Goal: Task Accomplishment & Management: Manage account settings

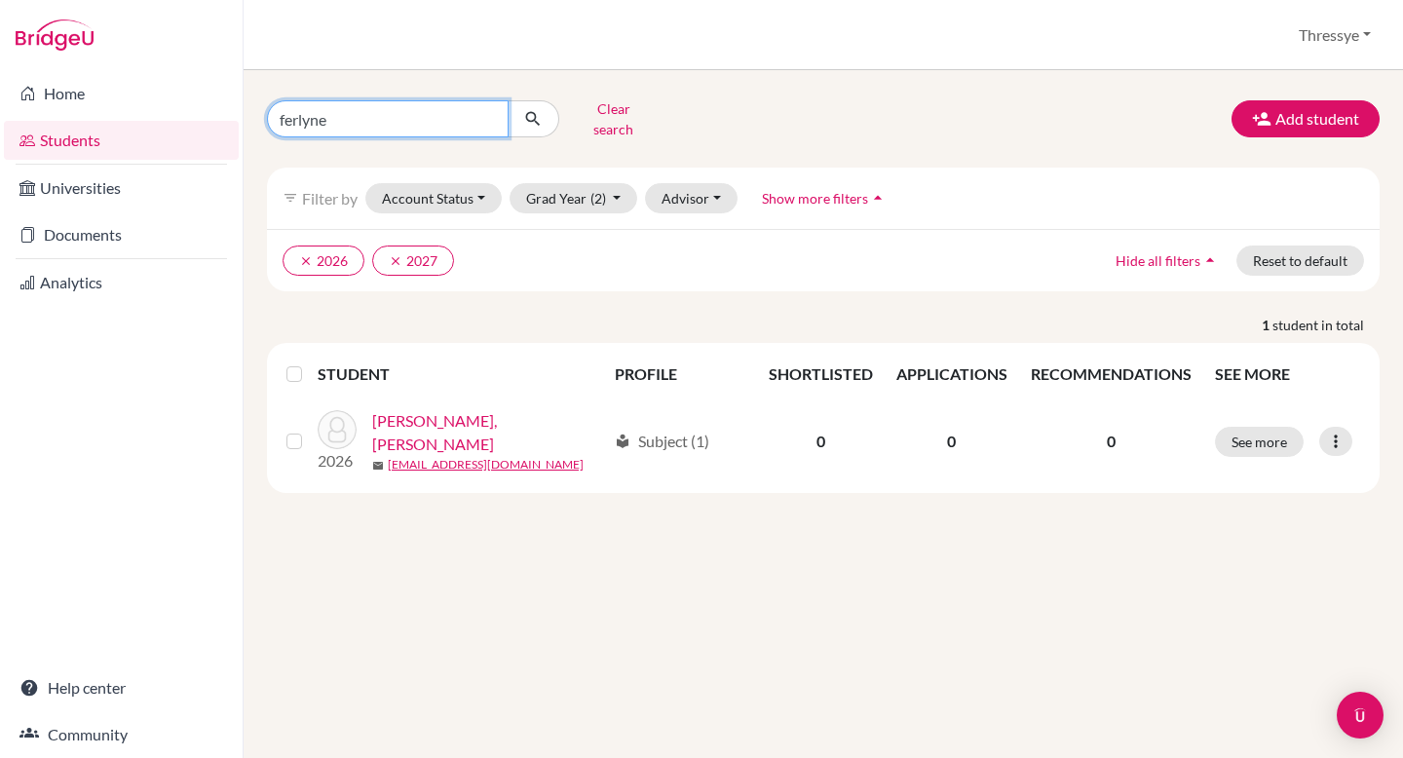
click at [439, 105] on input "ferlyne" at bounding box center [388, 118] width 242 height 37
type input "nadya"
click button "submit" at bounding box center [534, 118] width 52 height 37
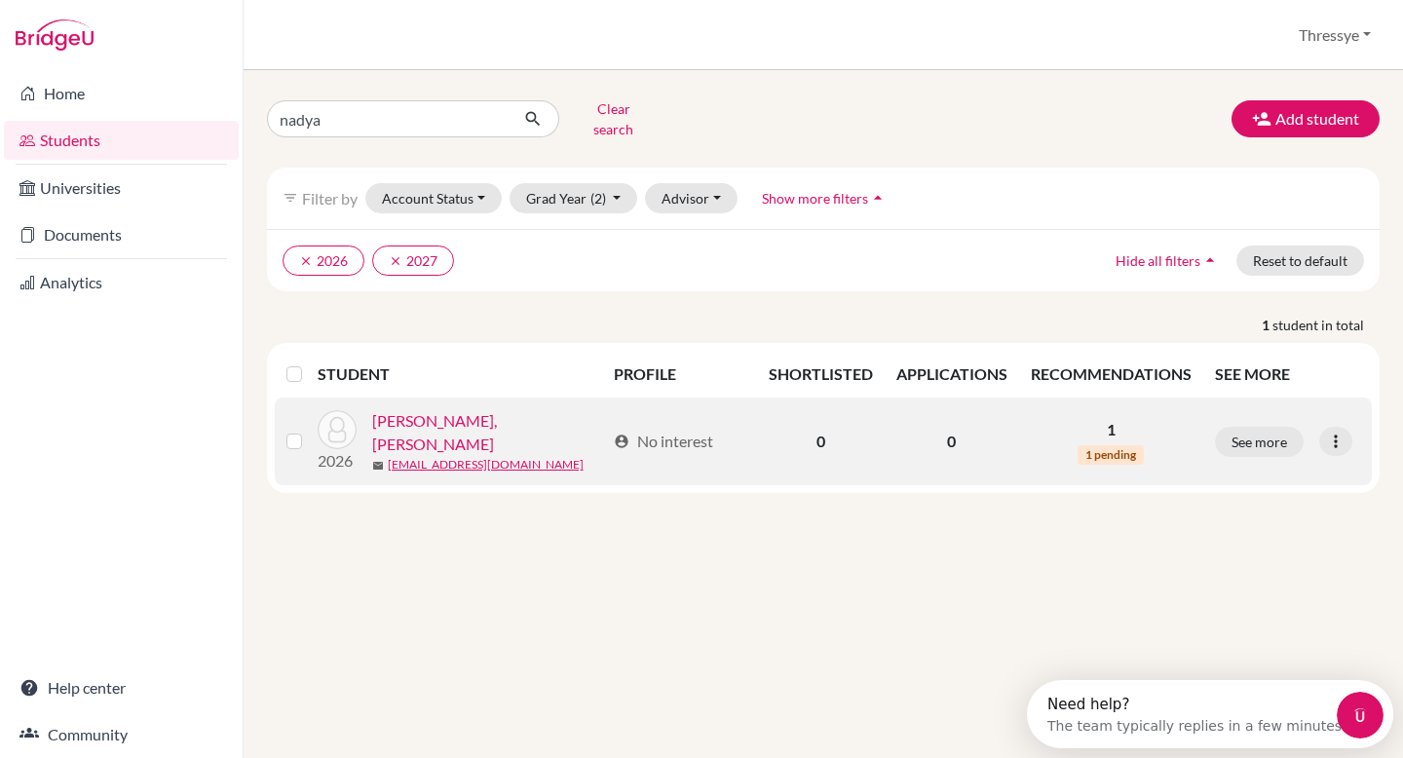
click at [416, 419] on link "[PERSON_NAME], [PERSON_NAME]" at bounding box center [489, 432] width 234 height 47
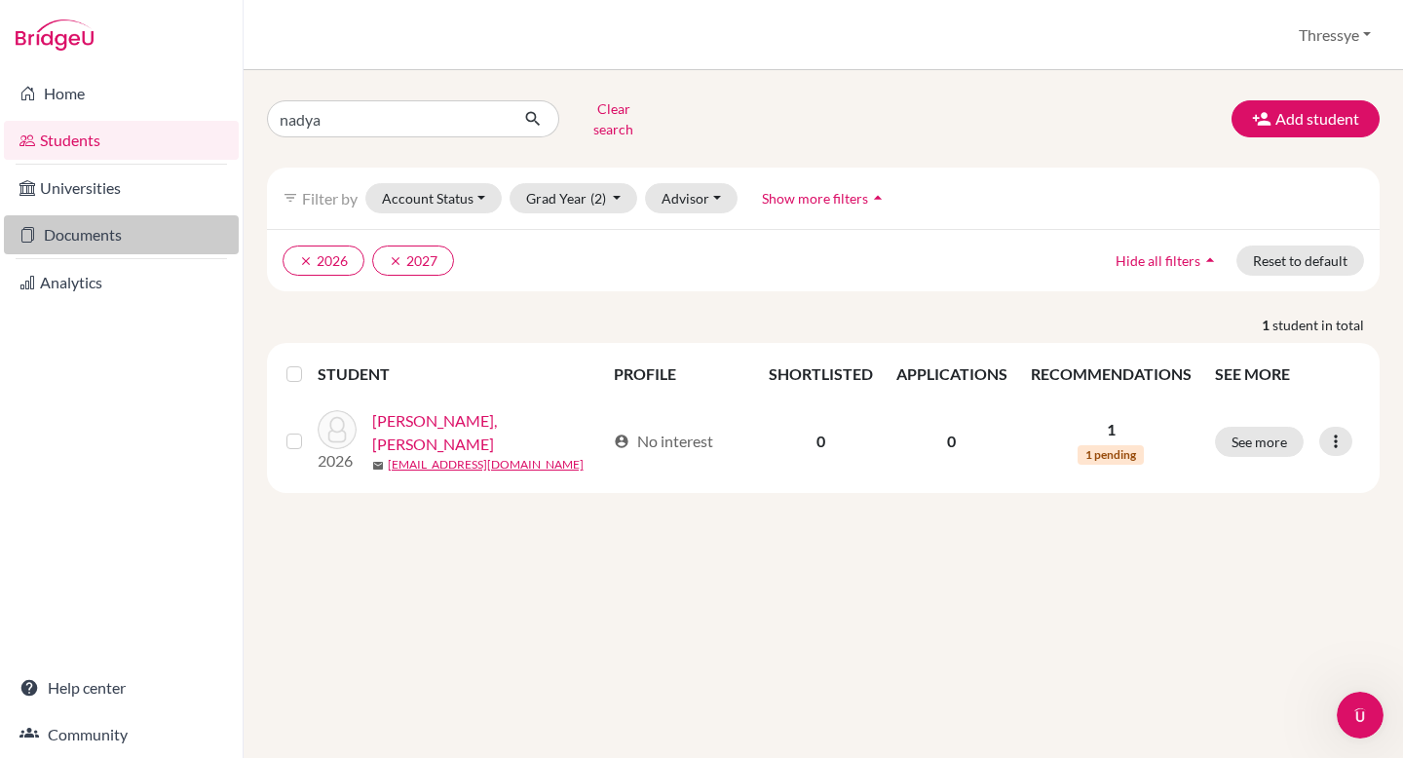
click at [121, 233] on link "Documents" at bounding box center [121, 234] width 235 height 39
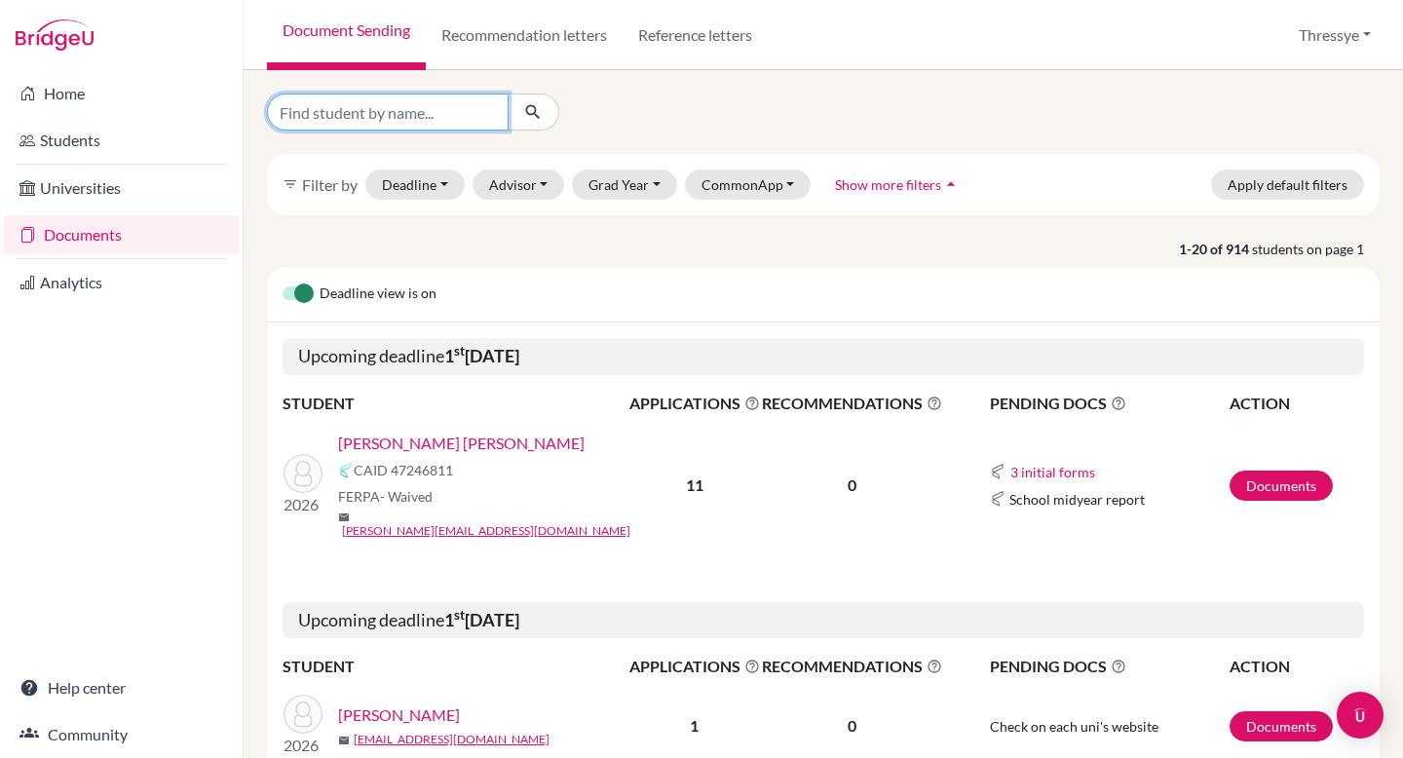
click at [433, 109] on input "Find student by name..." at bounding box center [388, 112] width 242 height 37
type input "nadya"
click button "submit" at bounding box center [534, 112] width 52 height 37
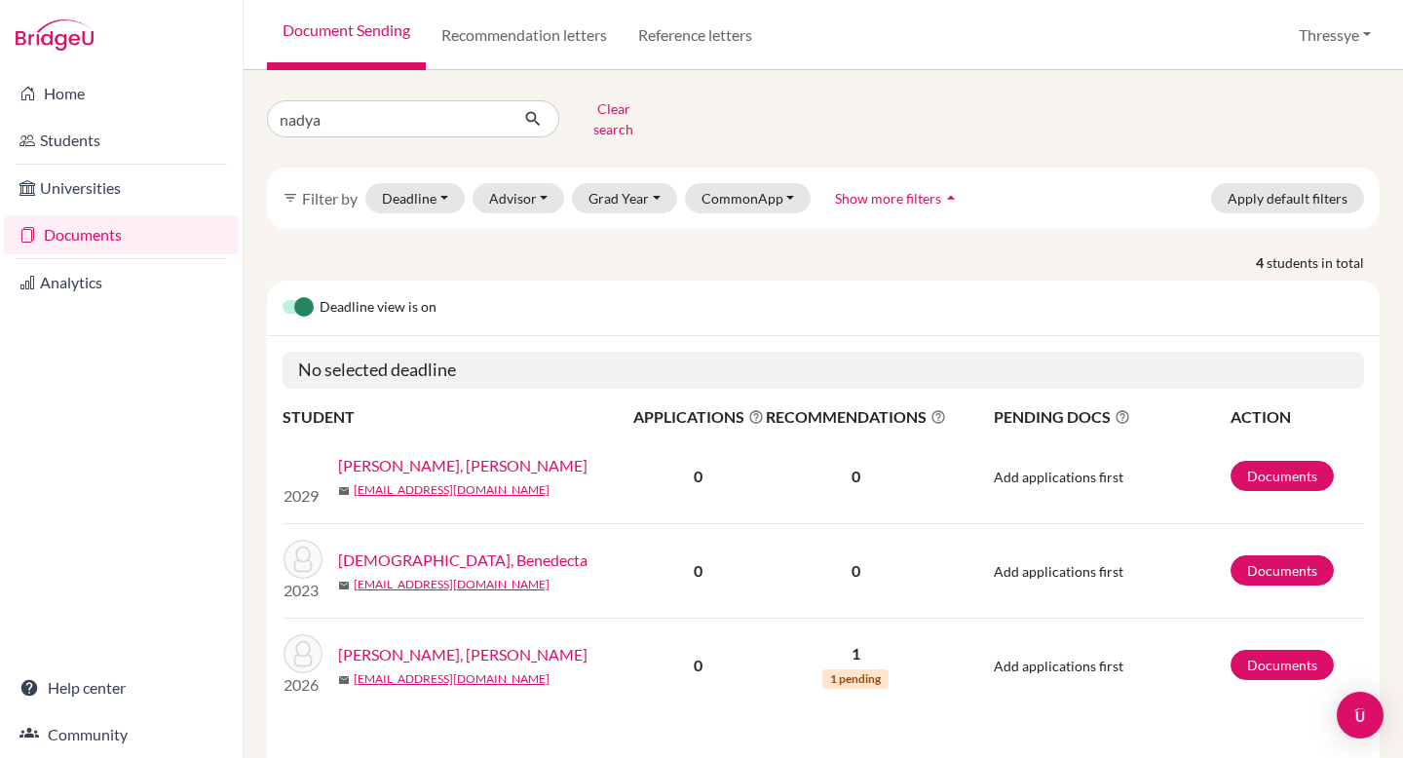
scroll to position [87, 0]
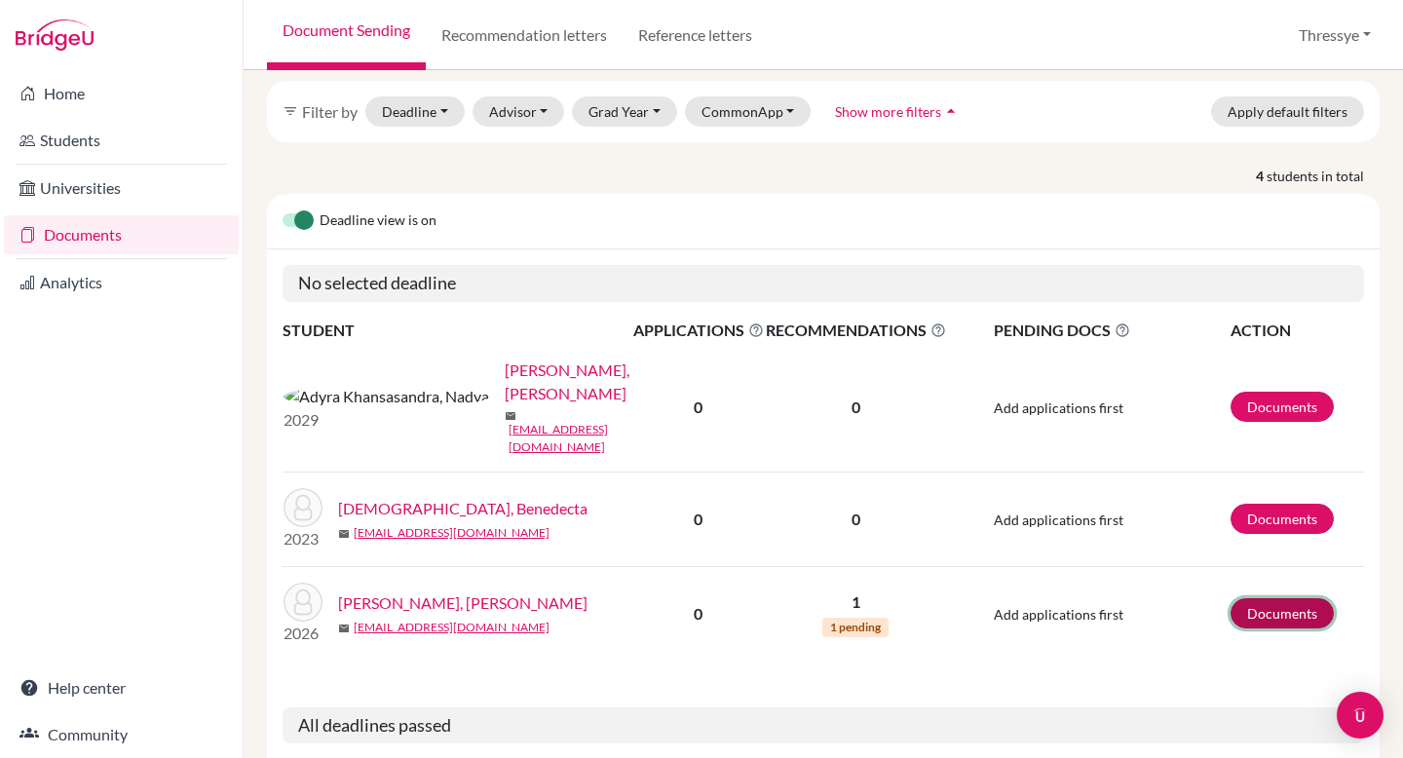
click at [1284, 598] on link "Documents" at bounding box center [1282, 613] width 103 height 30
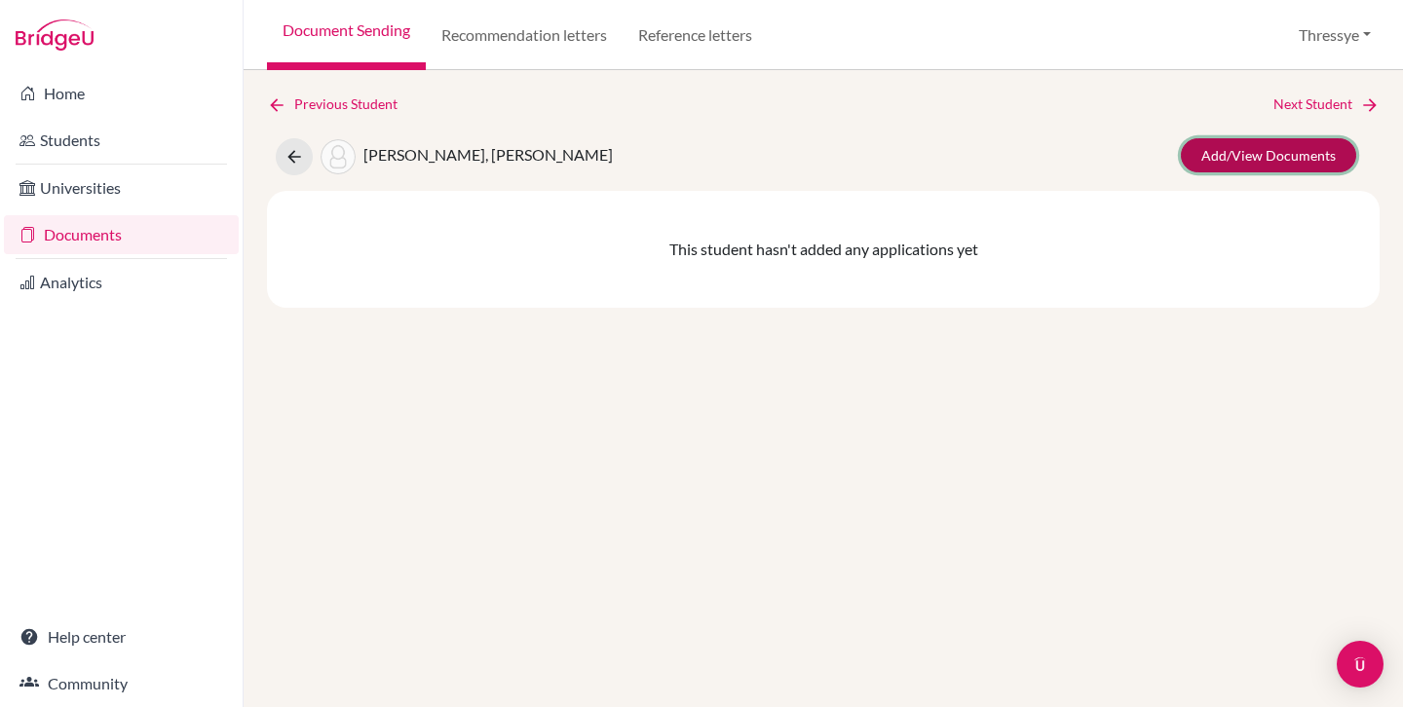
click at [1262, 154] on link "Add/View Documents" at bounding box center [1268, 155] width 175 height 34
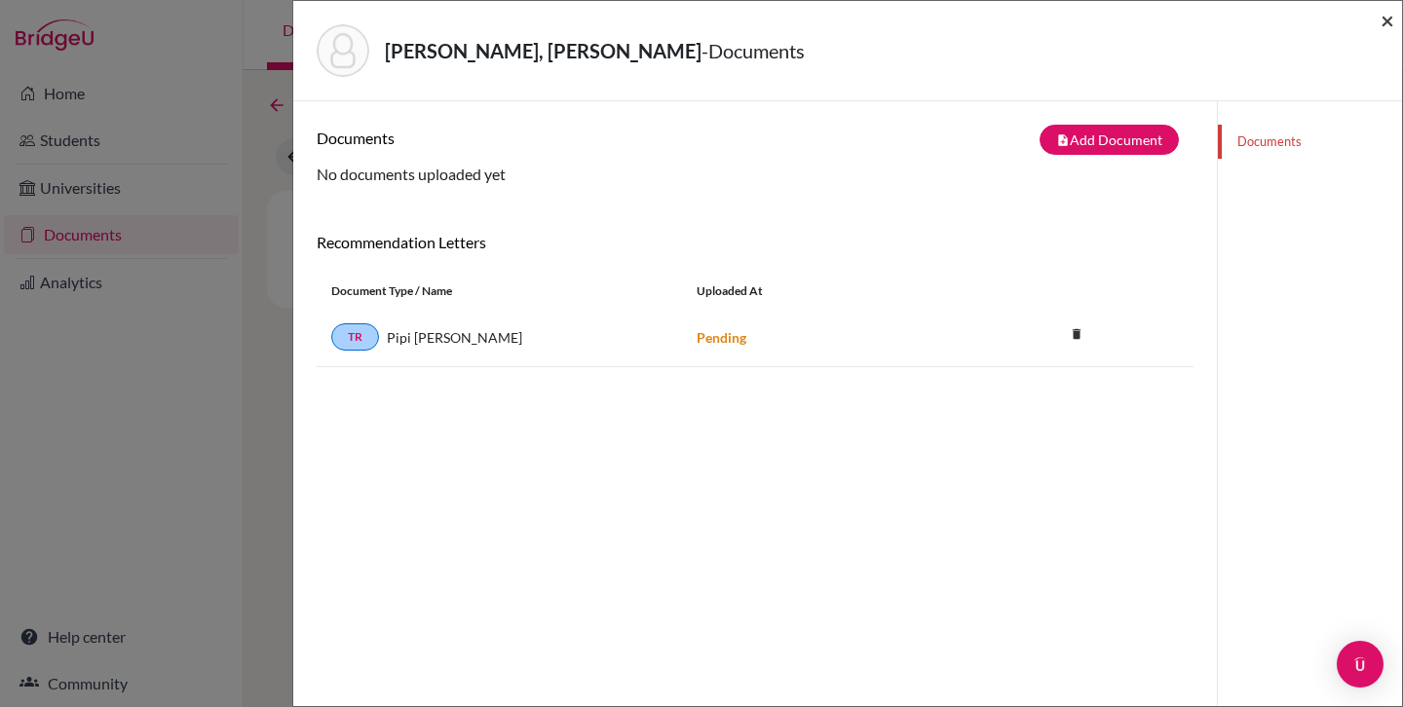
click at [1391, 21] on span "×" at bounding box center [1388, 20] width 14 height 28
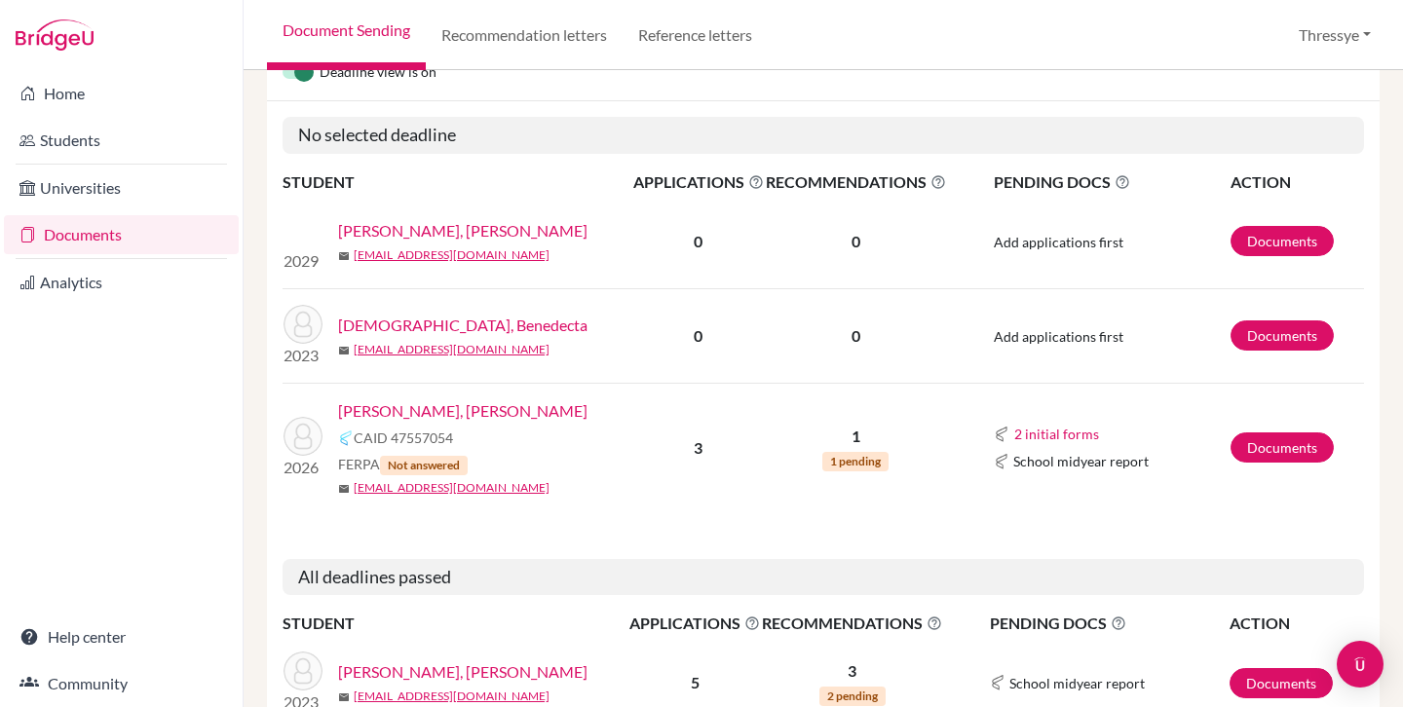
scroll to position [266, 0]
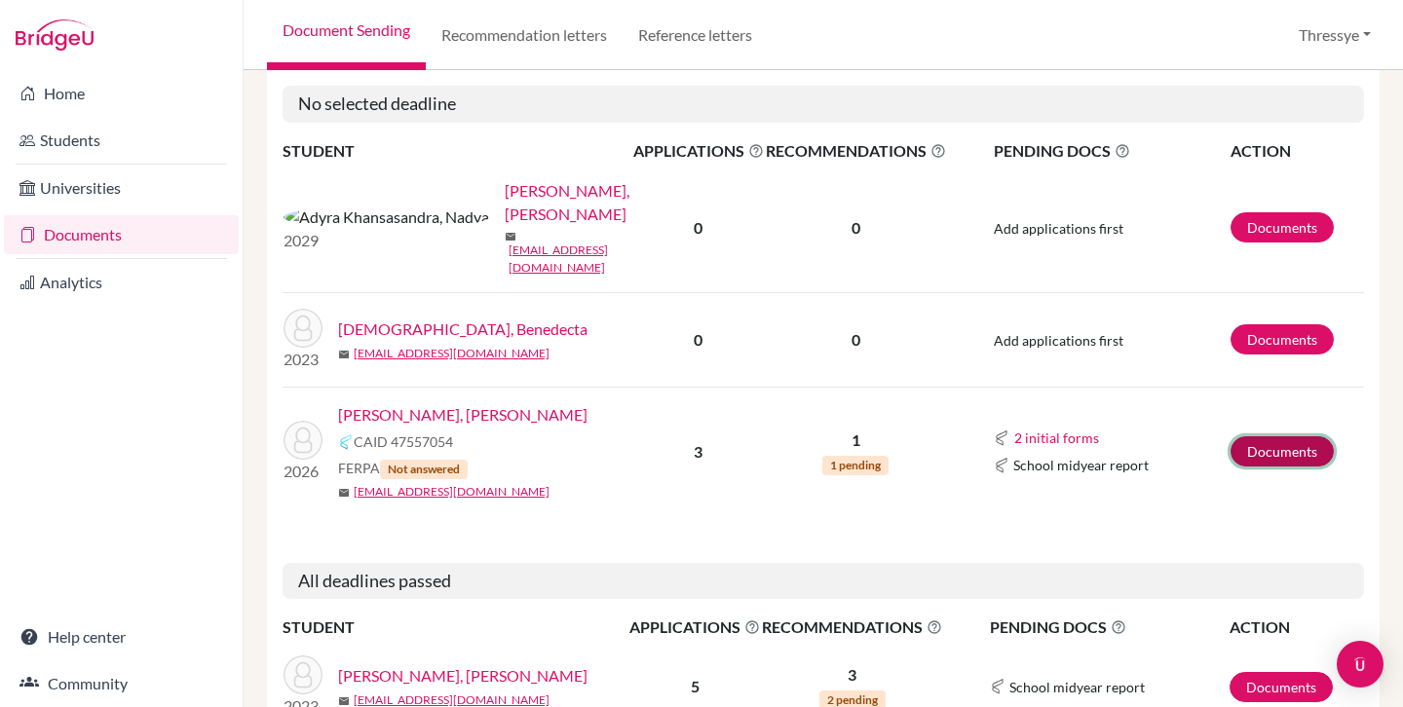
click at [1304, 437] on link "Documents" at bounding box center [1282, 452] width 103 height 30
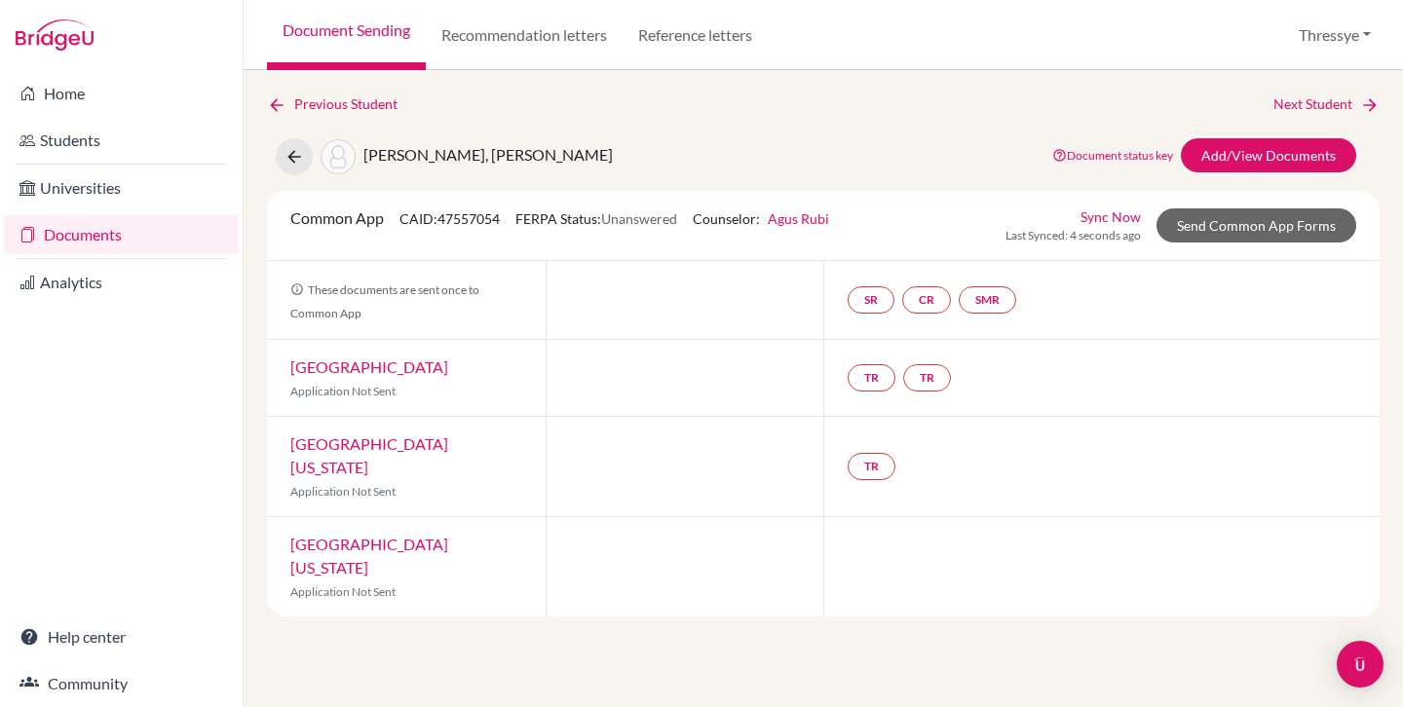
click at [152, 229] on link "Documents" at bounding box center [121, 234] width 235 height 39
click at [328, 37] on link "Document Sending" at bounding box center [346, 35] width 159 height 70
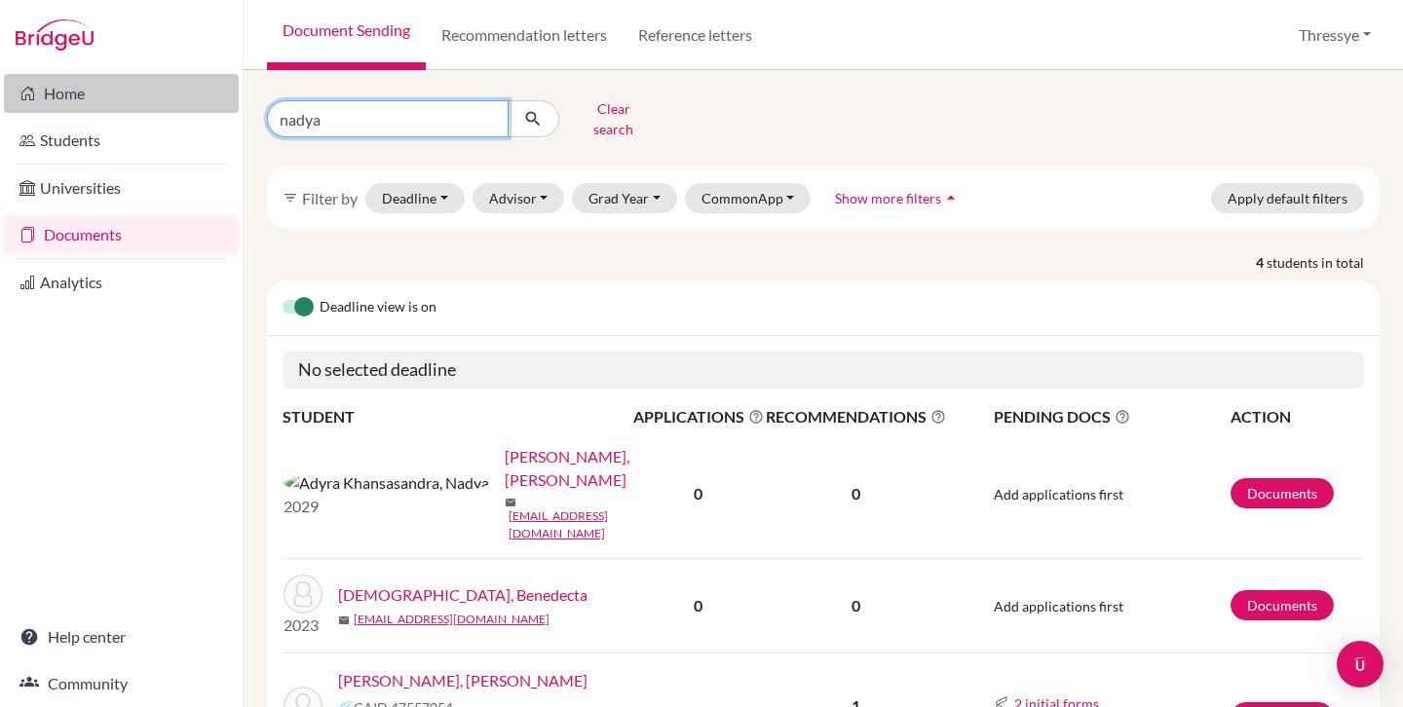
drag, startPoint x: 375, startPoint y: 107, endPoint x: 236, endPoint y: 107, distance: 139.4
click at [236, 107] on div "Home Students Universities Documents Analytics Help center Community Document S…" at bounding box center [701, 353] width 1403 height 707
type input "ezekiel"
click button "submit" at bounding box center [534, 118] width 52 height 37
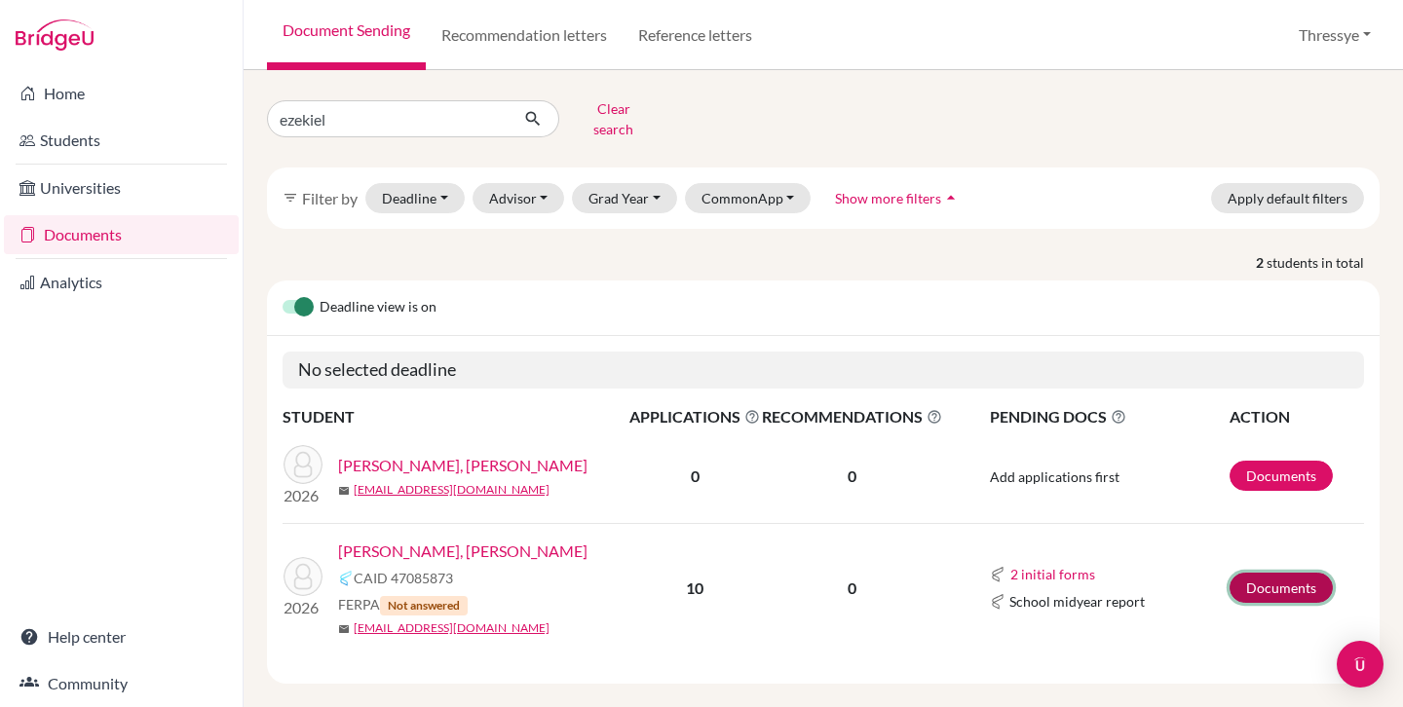
click at [1262, 573] on link "Documents" at bounding box center [1281, 588] width 103 height 30
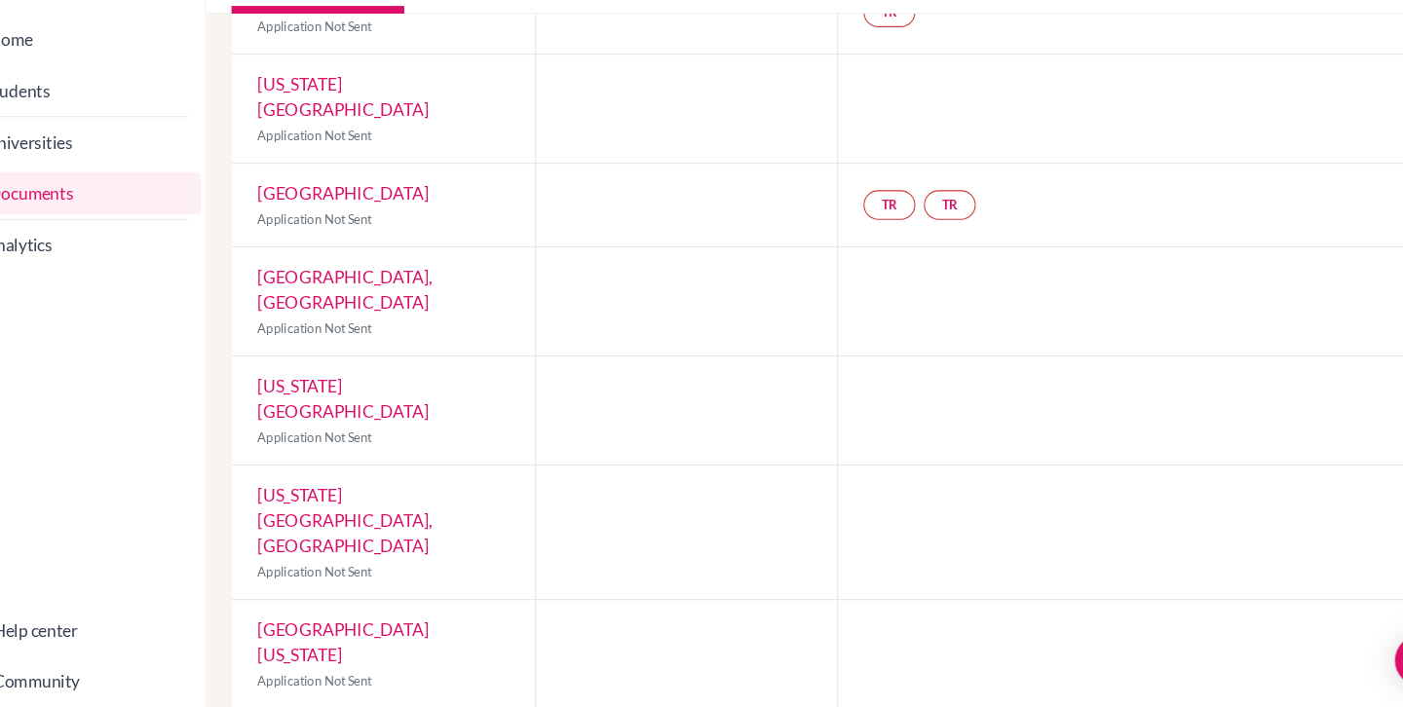
scroll to position [86, 0]
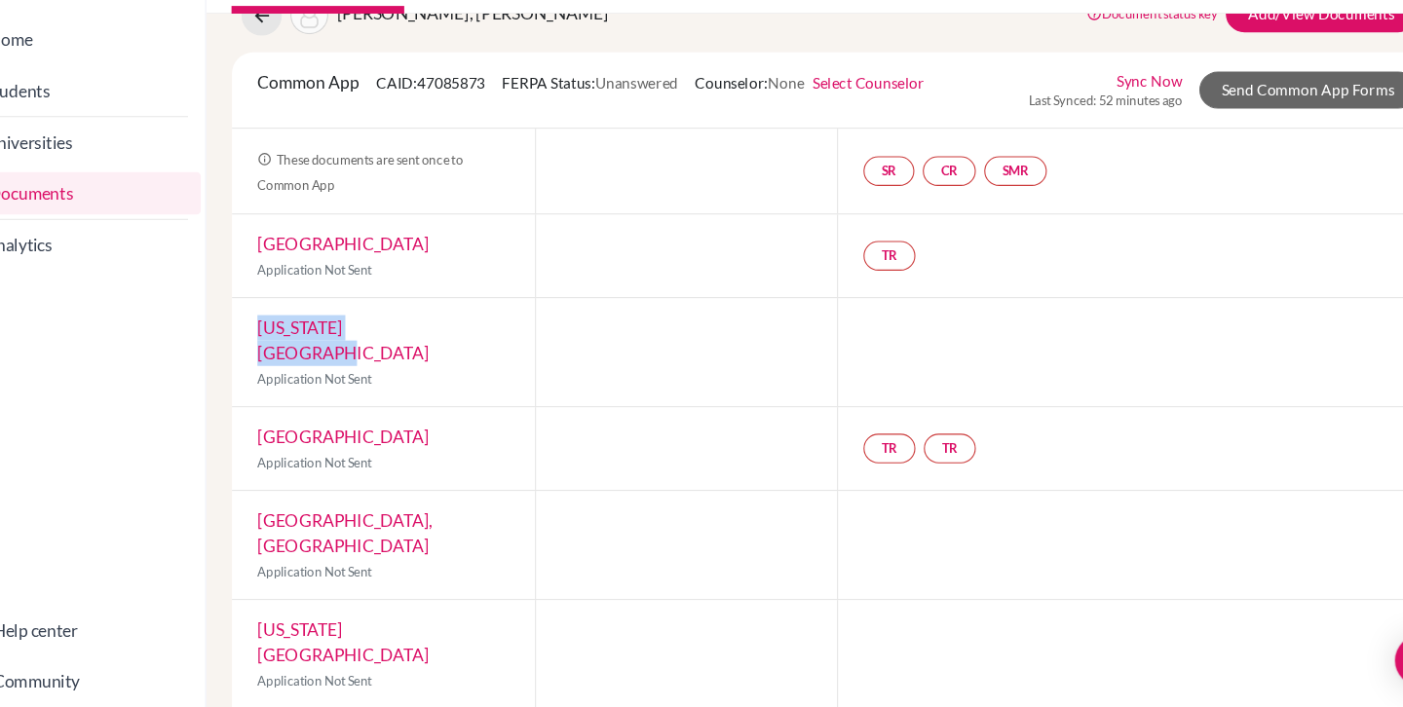
drag, startPoint x: 422, startPoint y: 350, endPoint x: 292, endPoint y: 350, distance: 129.6
click at [289, 349] on div "New York University Application Not Sent" at bounding box center [406, 380] width 279 height 99
copy link "[US_STATE][GEOGRAPHIC_DATA]"
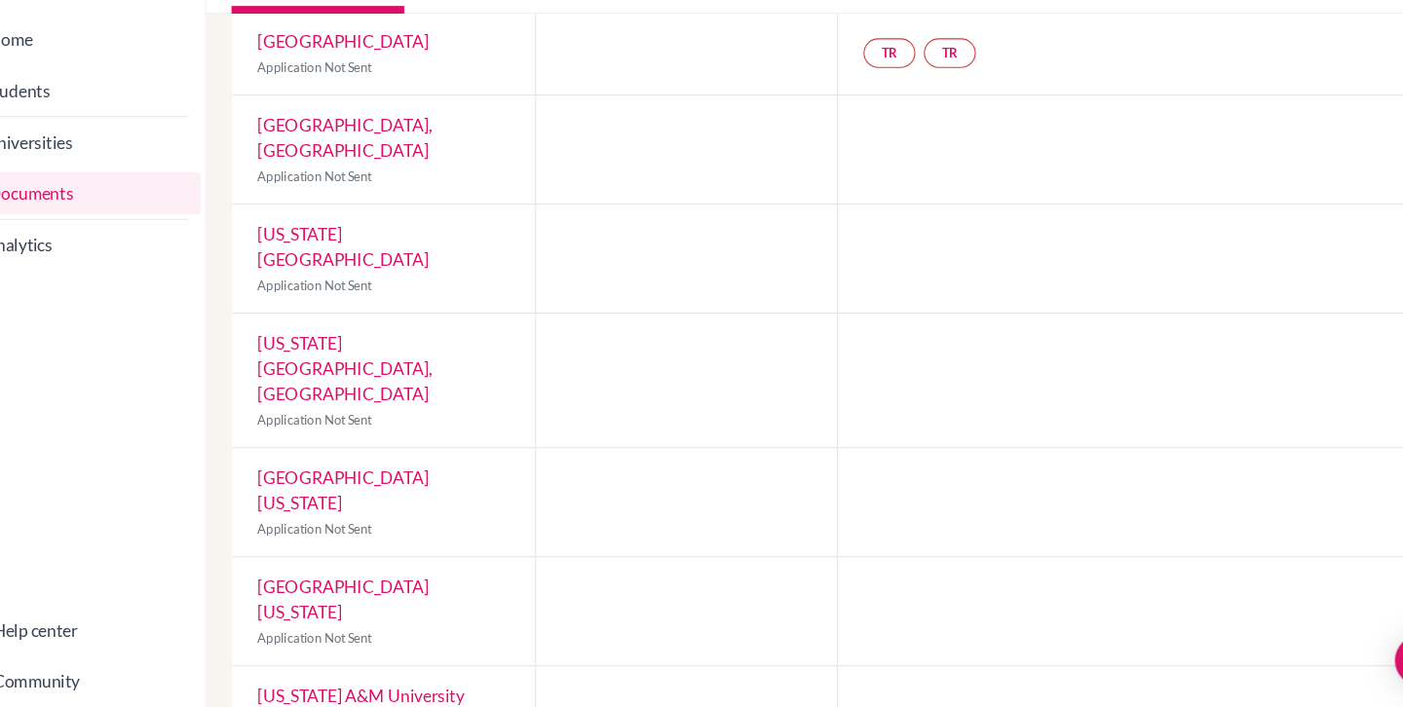
scroll to position [495, 0]
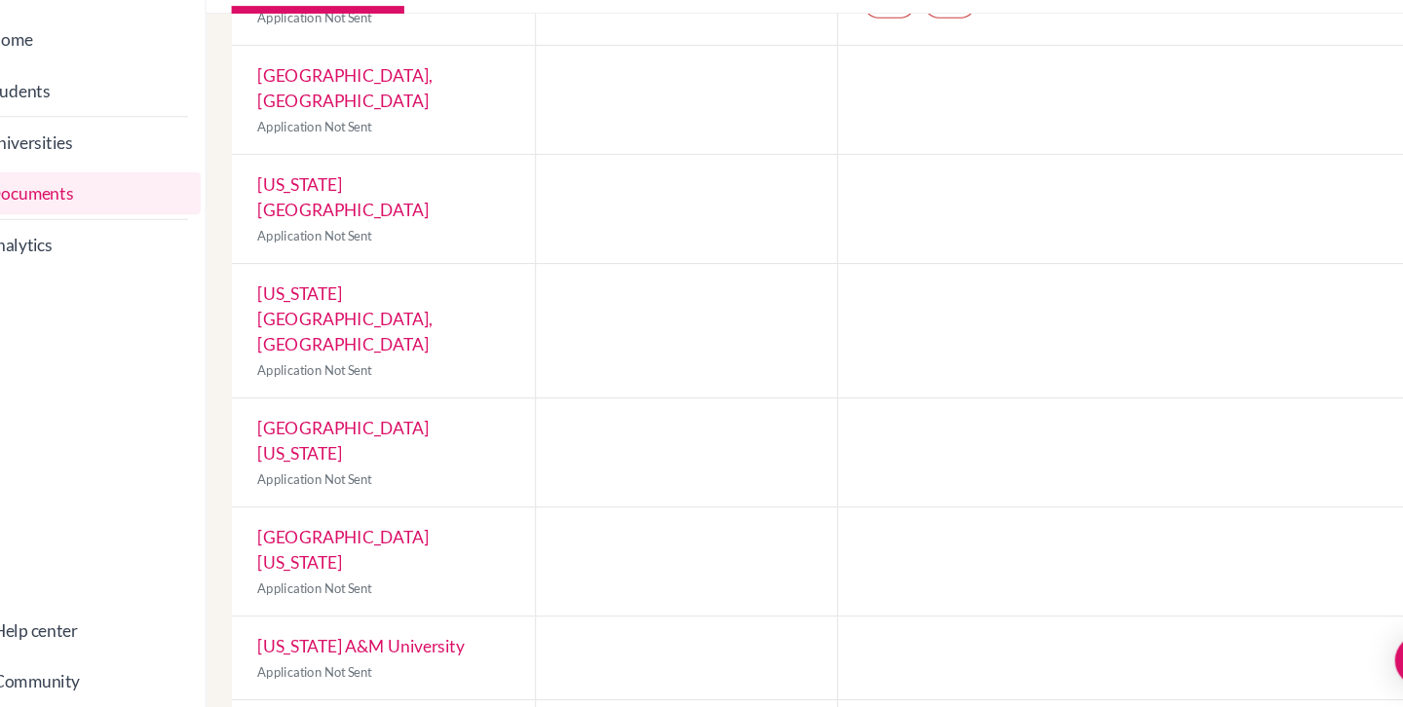
drag, startPoint x: 495, startPoint y: 481, endPoint x: 289, endPoint y: 478, distance: 205.6
click at [289, 524] on div "University of Texas at Austin Application Not Sent" at bounding box center [406, 573] width 279 height 99
copy link "[GEOGRAPHIC_DATA][US_STATE]"
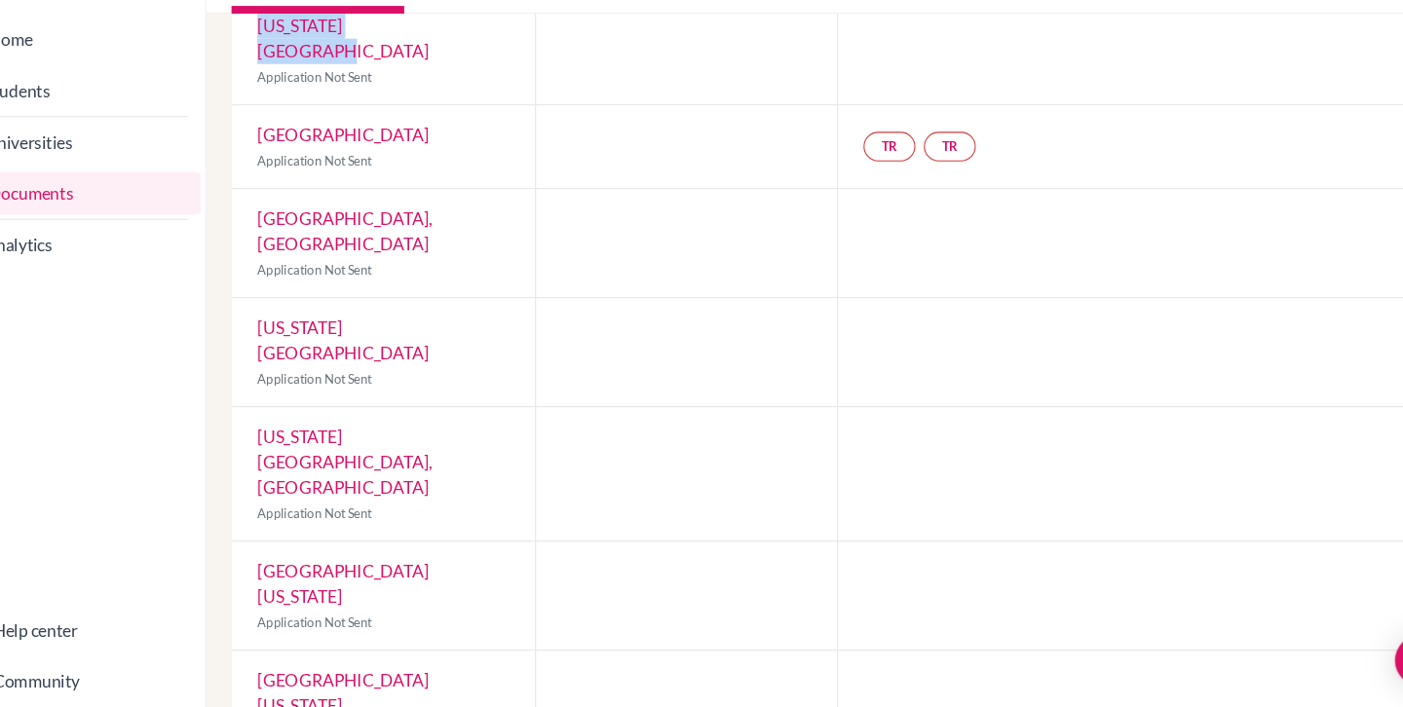
scroll to position [357, 0]
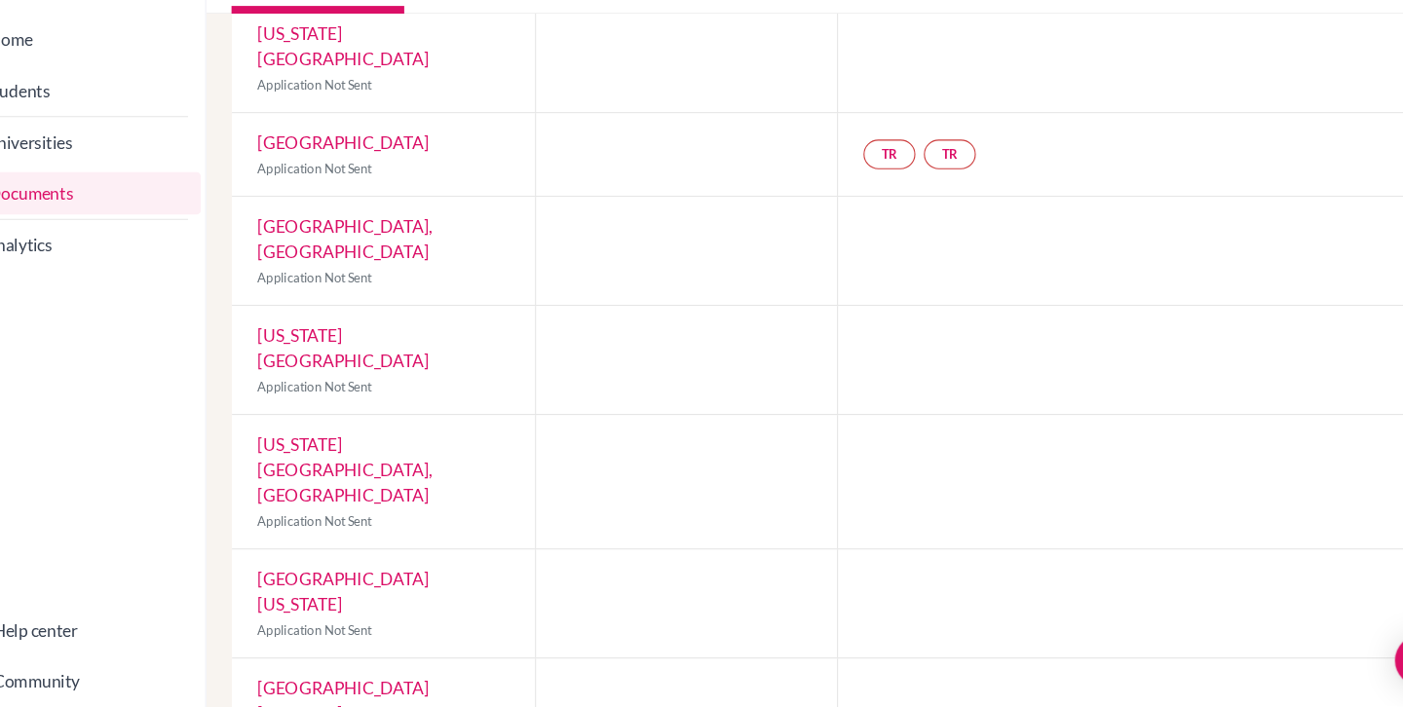
click at [644, 261] on div at bounding box center [685, 287] width 279 height 99
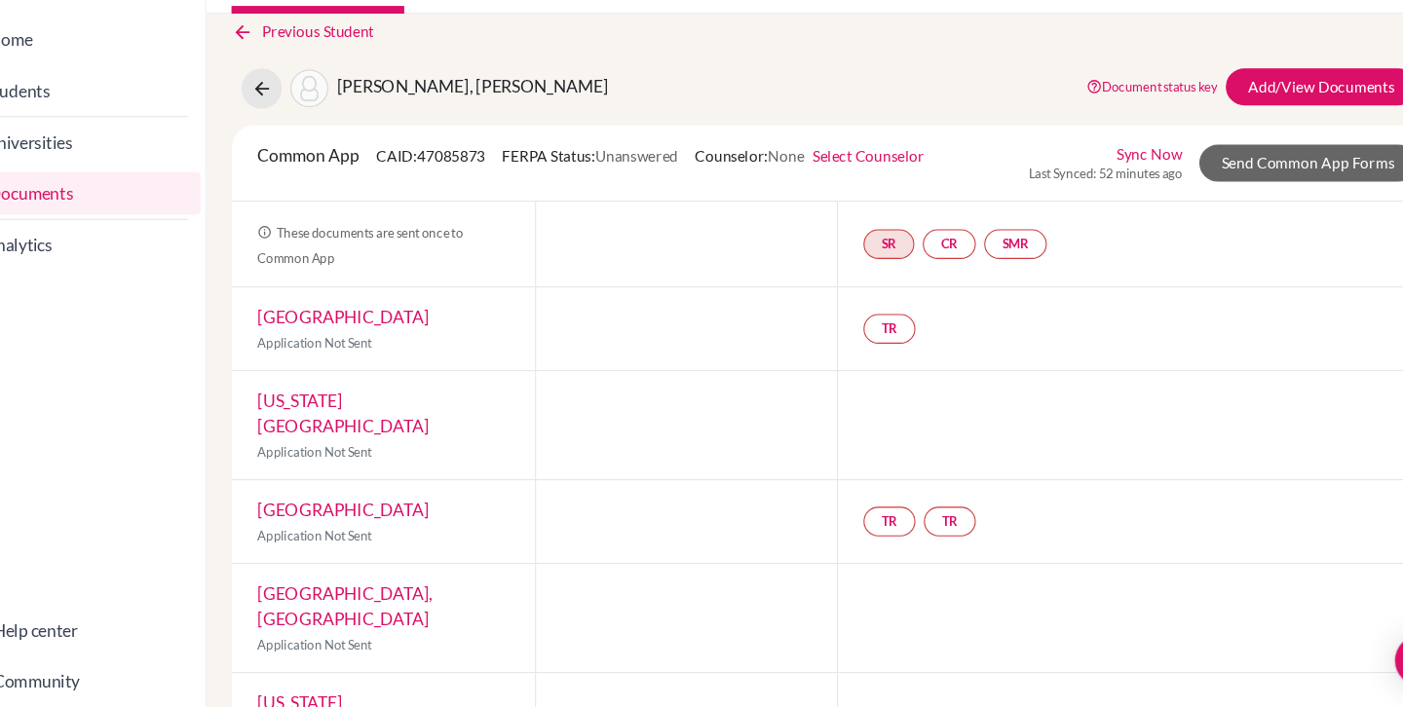
scroll to position [0, 0]
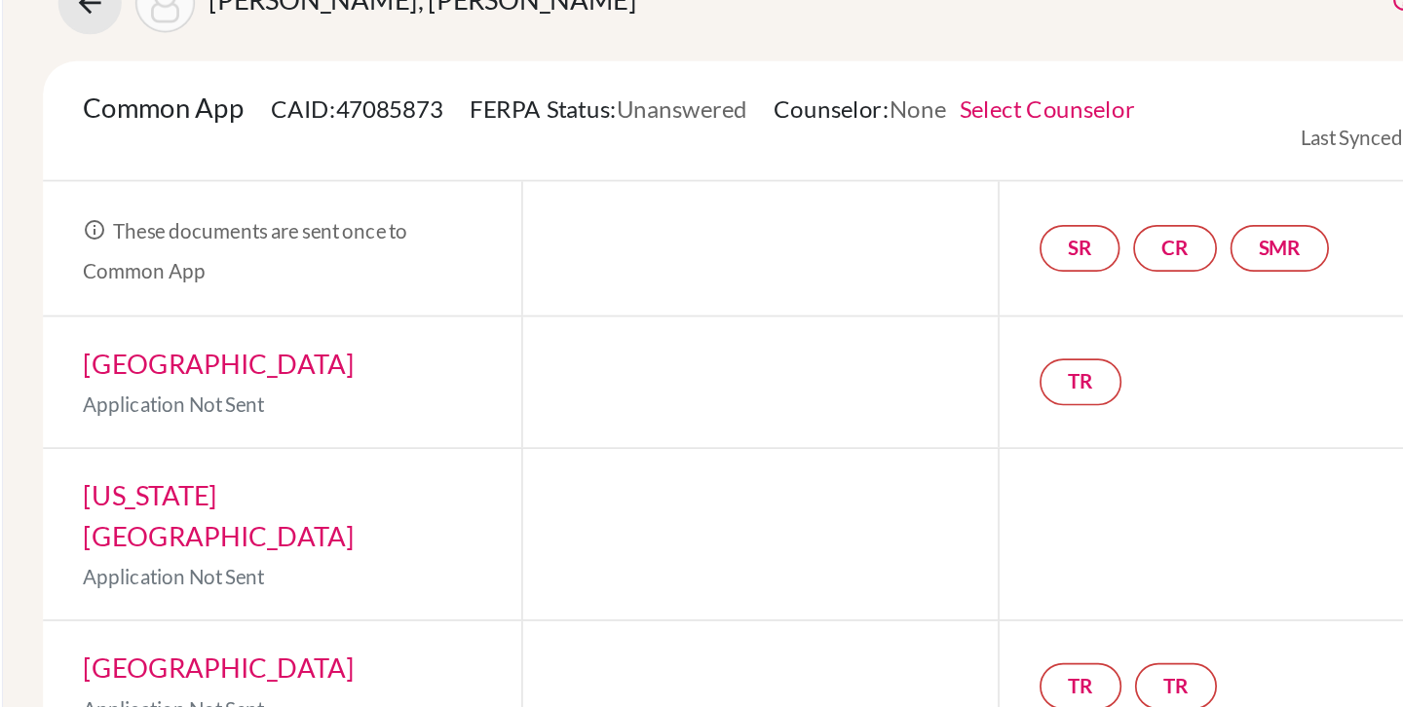
click at [724, 313] on div at bounding box center [685, 282] width 279 height 78
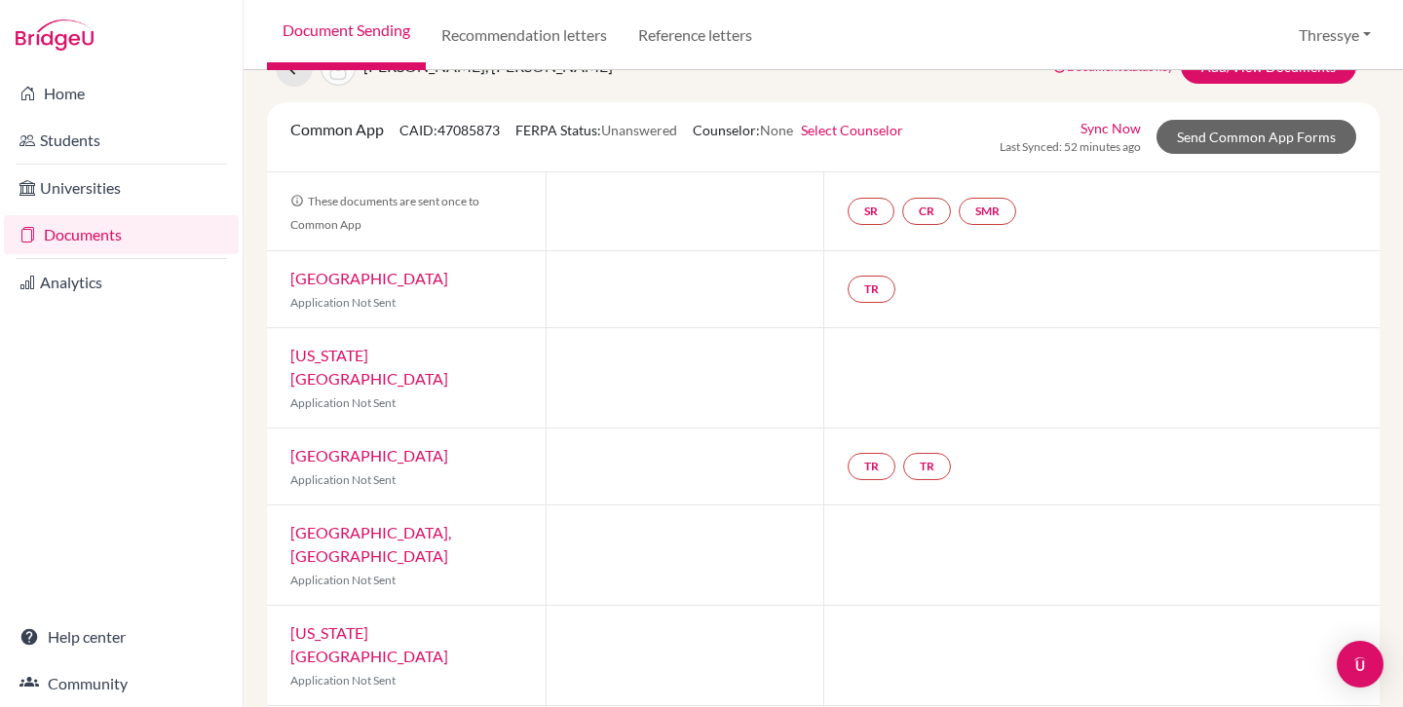
scroll to position [87, 0]
click at [560, 51] on link "Recommendation letters" at bounding box center [524, 35] width 197 height 70
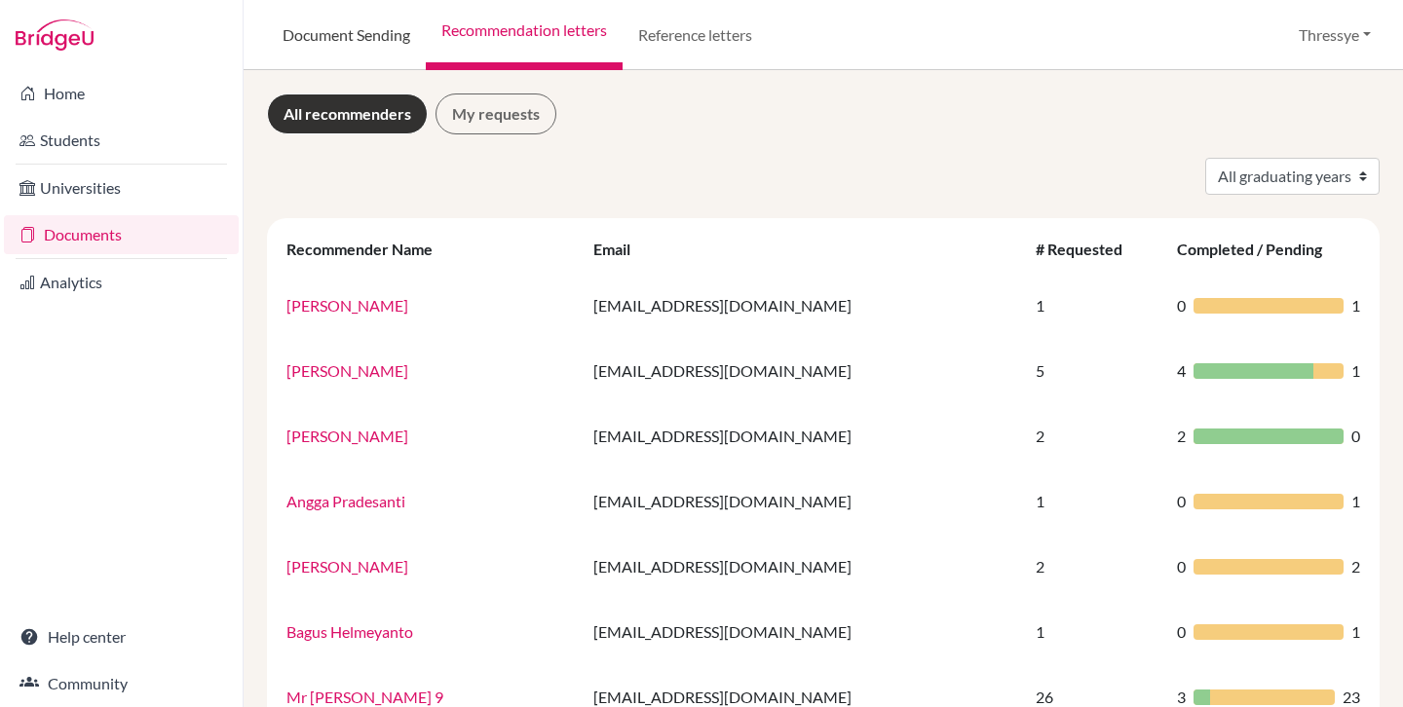
click at [381, 38] on link "Document Sending" at bounding box center [346, 35] width 159 height 70
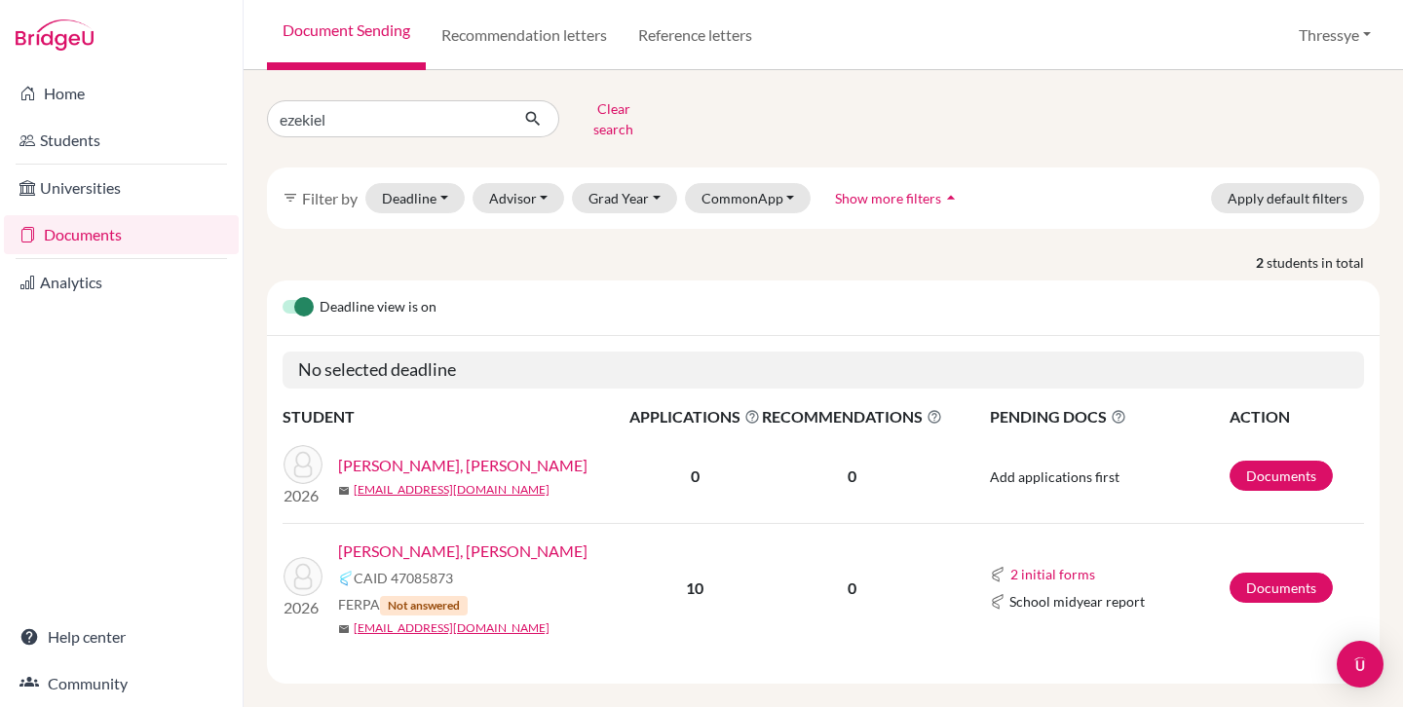
scroll to position [9, 0]
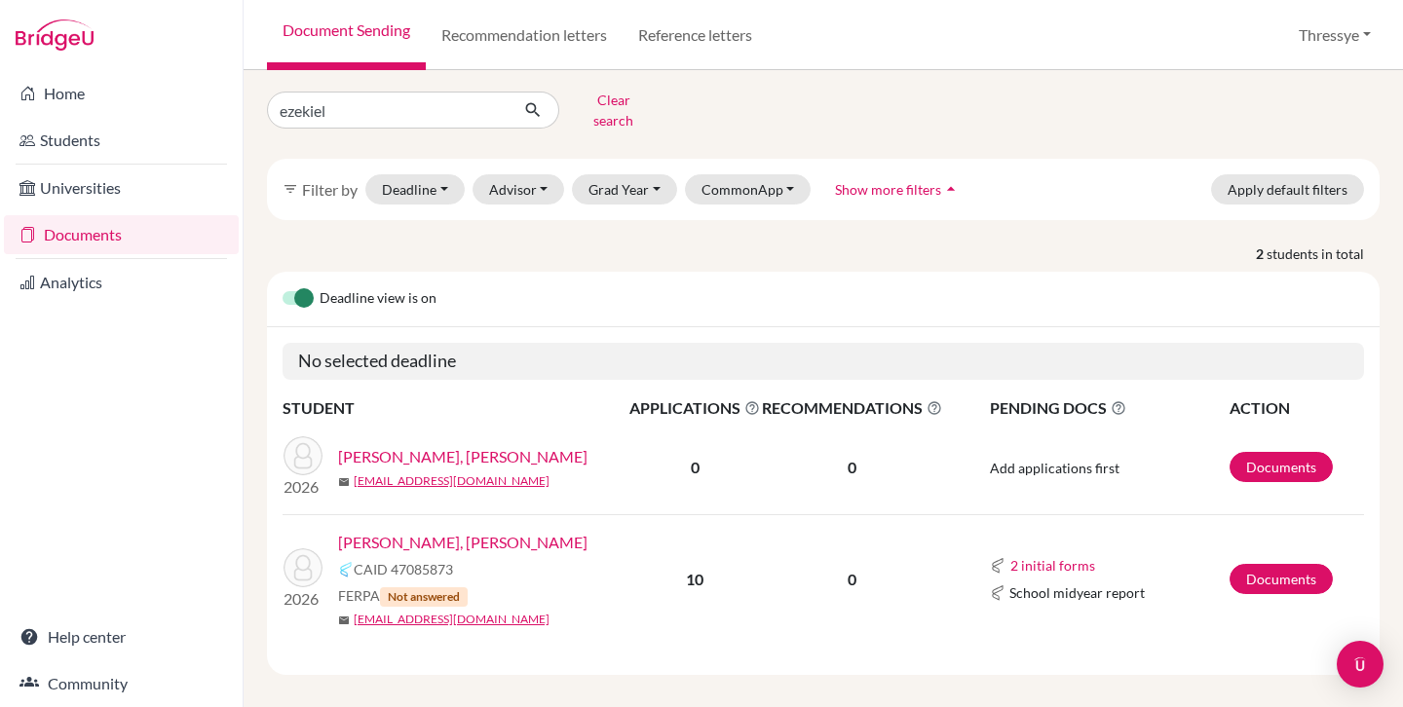
click at [404, 532] on link "[PERSON_NAME], [PERSON_NAME]" at bounding box center [462, 542] width 249 height 23
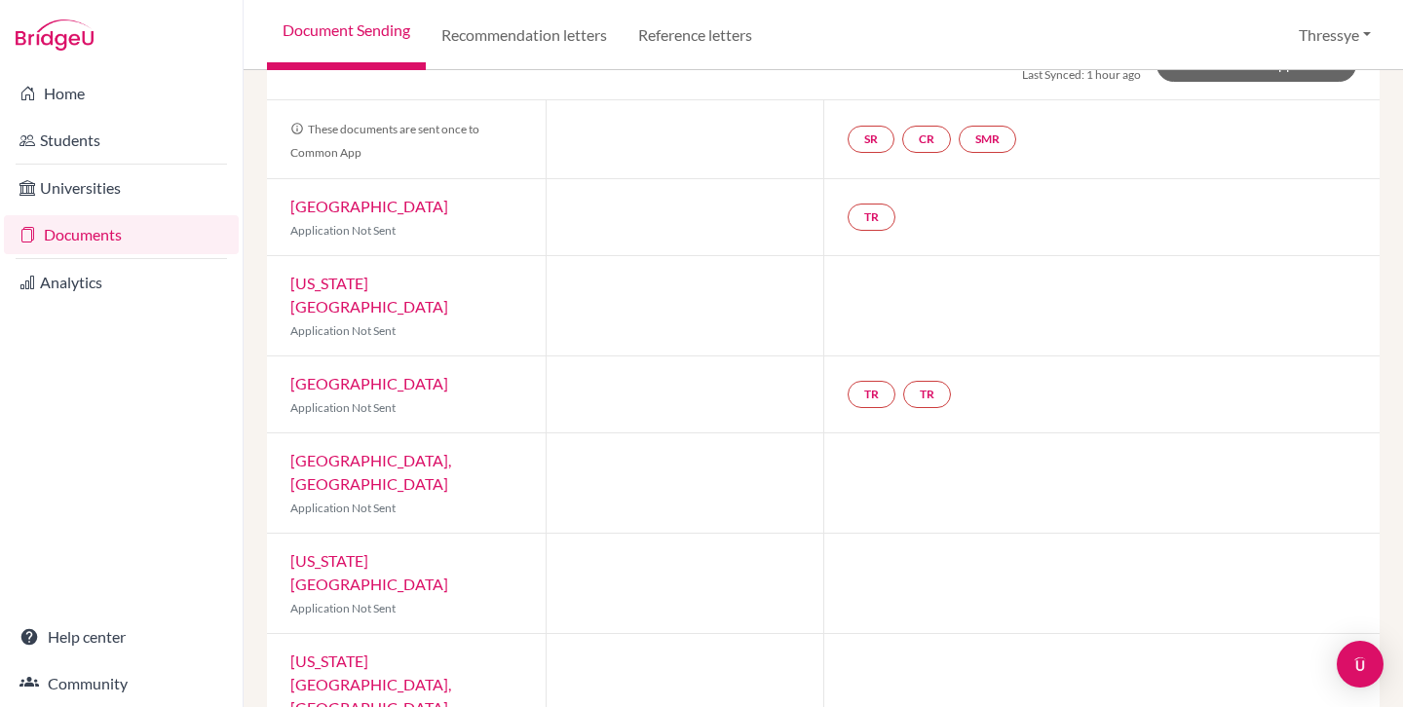
scroll to position [167, 0]
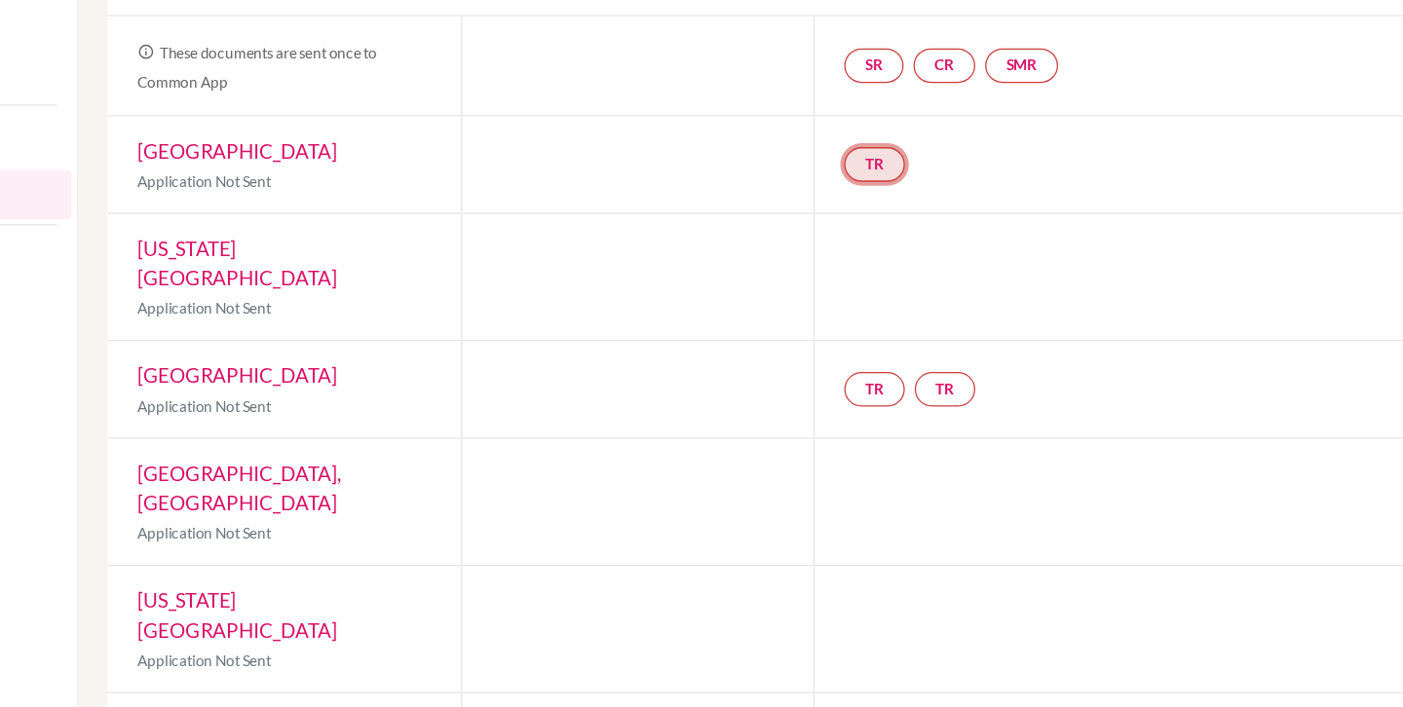
click at [868, 212] on link "TR" at bounding box center [872, 211] width 48 height 27
click at [810, 301] on div at bounding box center [685, 299] width 279 height 99
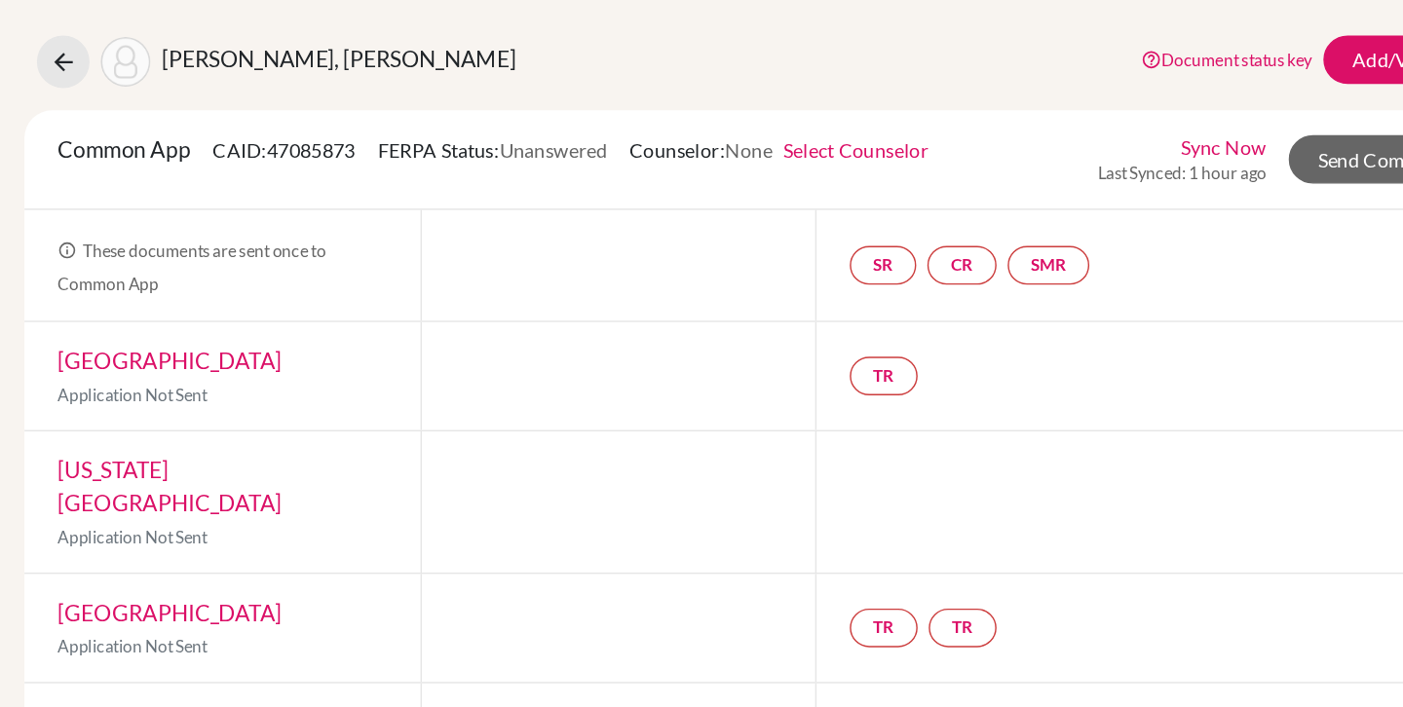
scroll to position [0, 0]
